Goal: Information Seeking & Learning: Check status

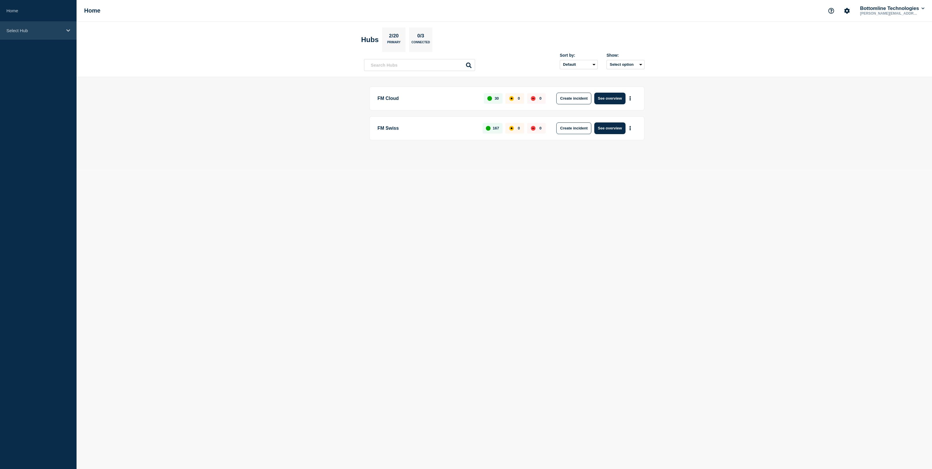
click at [23, 29] on p "Select Hub" at bounding box center [34, 30] width 56 height 5
click at [26, 65] on div "FM Cloud" at bounding box center [57, 66] width 108 height 12
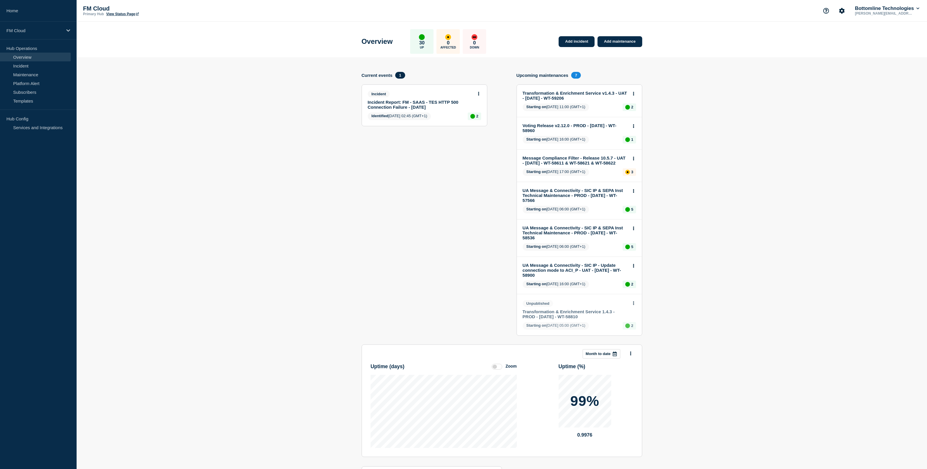
click at [561, 229] on link "UA Message & Connectivity - SIC IP & SEPA Inst Technical Maintenance - PROD - […" at bounding box center [576, 232] width 106 height 15
click at [37, 75] on link "Maintenance" at bounding box center [35, 74] width 71 height 9
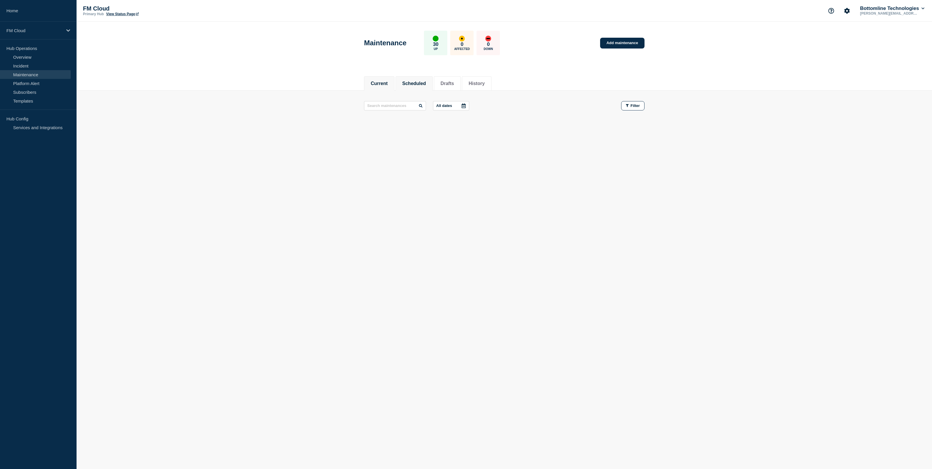
click at [416, 84] on button "Scheduled" at bounding box center [414, 83] width 24 height 5
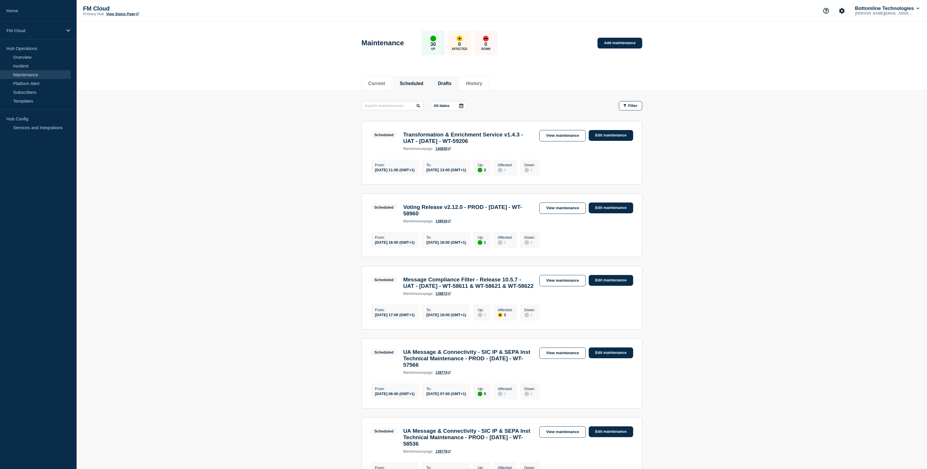
click at [451, 84] on button "Drafts" at bounding box center [444, 83] width 13 height 5
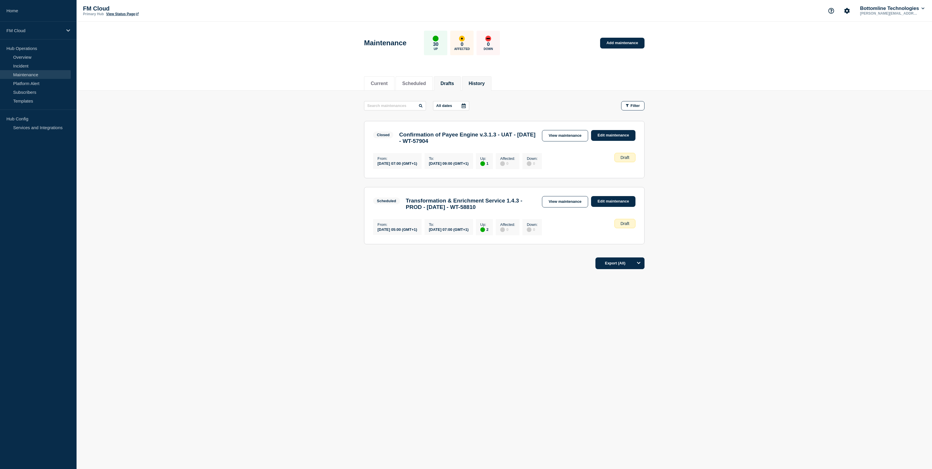
click at [485, 82] on button "History" at bounding box center [477, 83] width 16 height 5
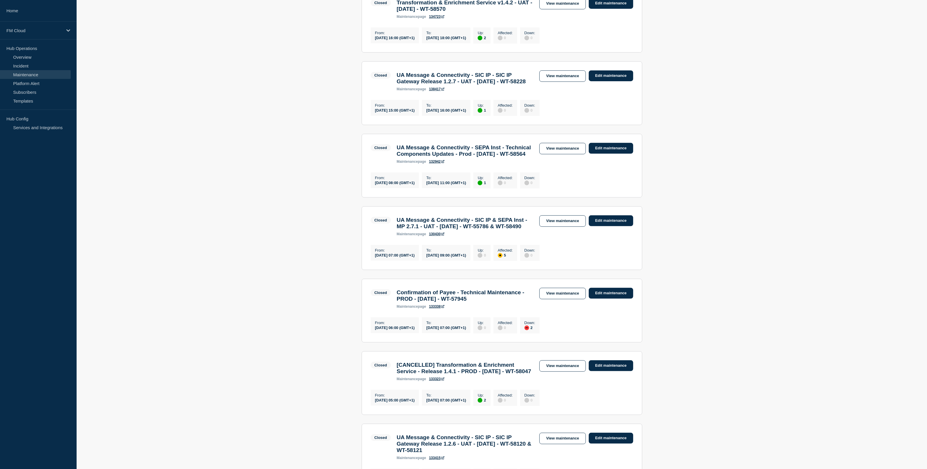
scroll to position [475, 0]
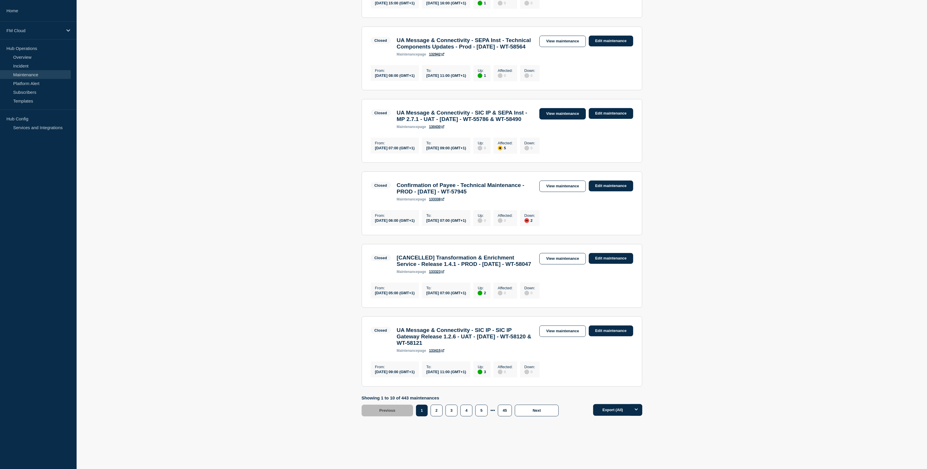
click at [571, 120] on link "View maintenance" at bounding box center [562, 113] width 46 height 11
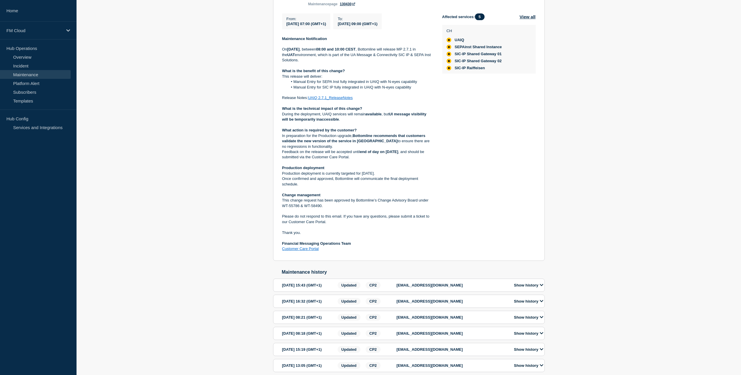
scroll to position [146, 0]
